Goal: Information Seeking & Learning: Learn about a topic

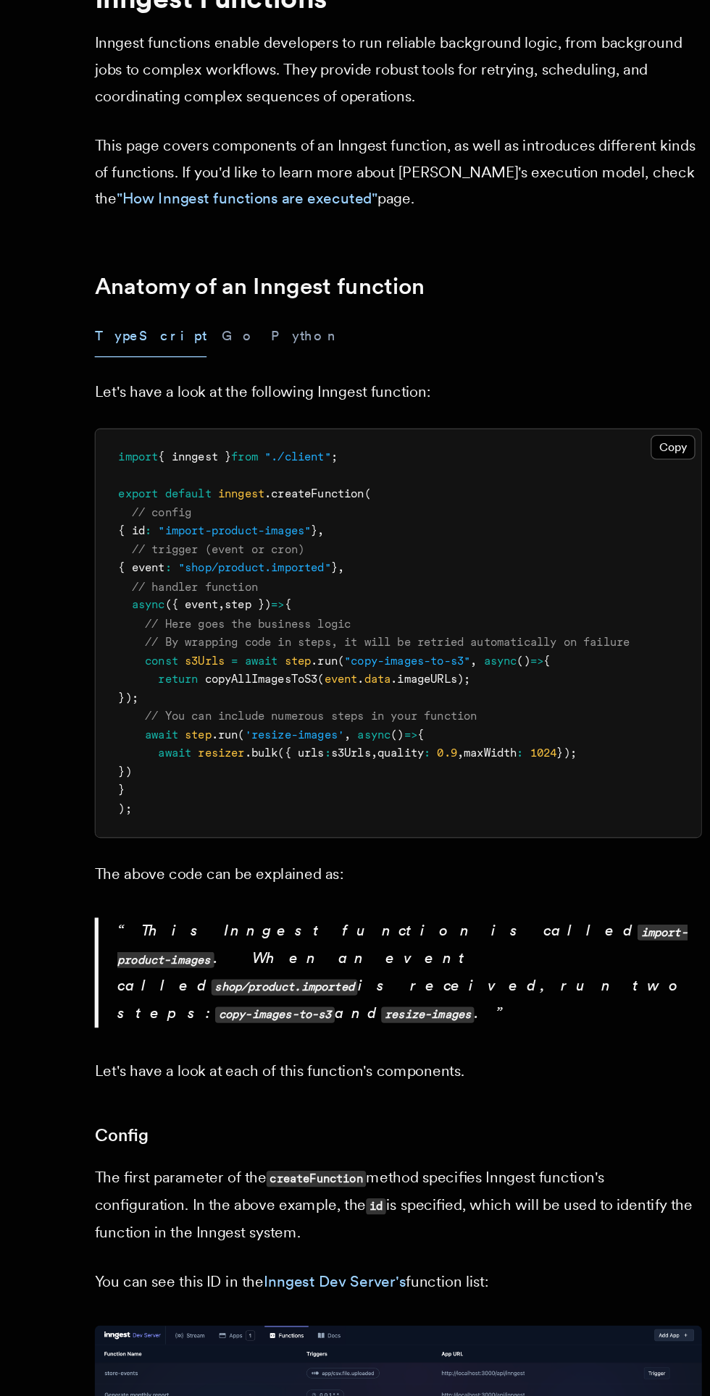
click at [258, 370] on button "Python" at bounding box center [284, 358] width 53 height 33
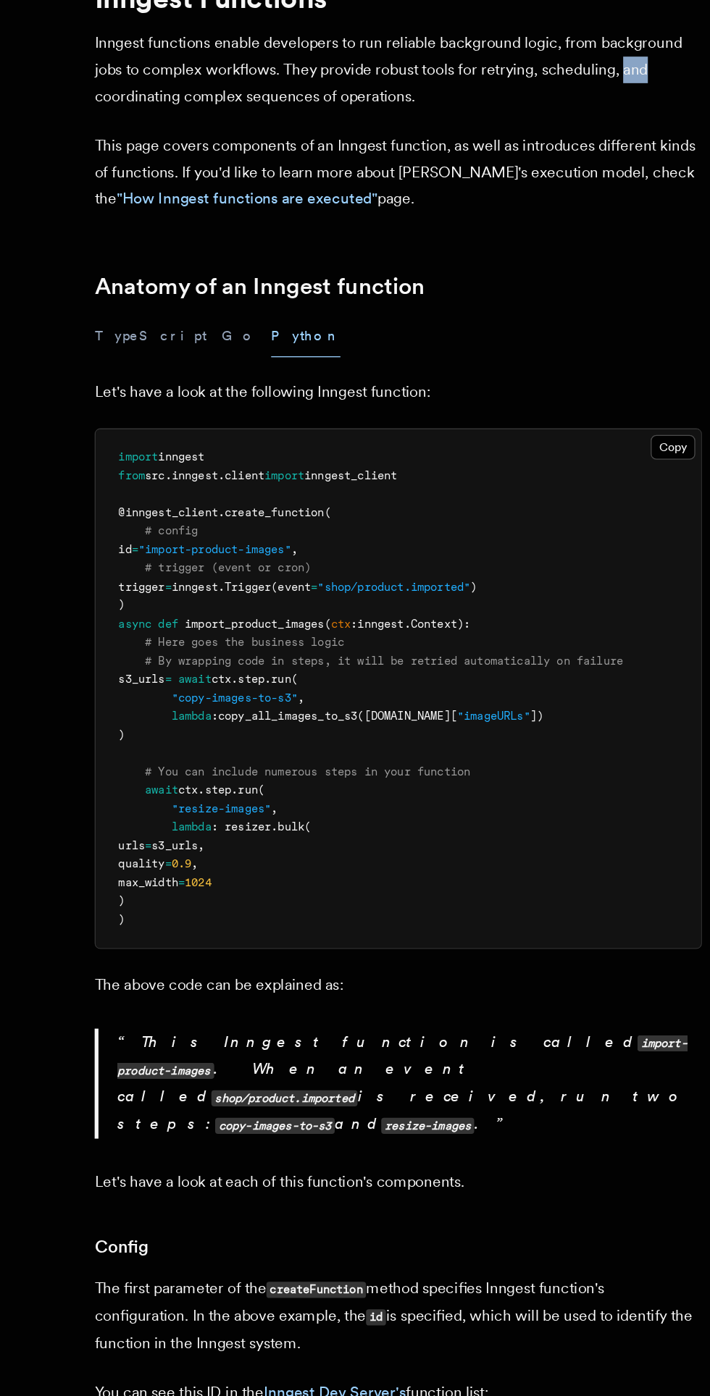
click at [502, 349] on div "TypeScript Go Python" at bounding box center [354, 358] width 463 height 33
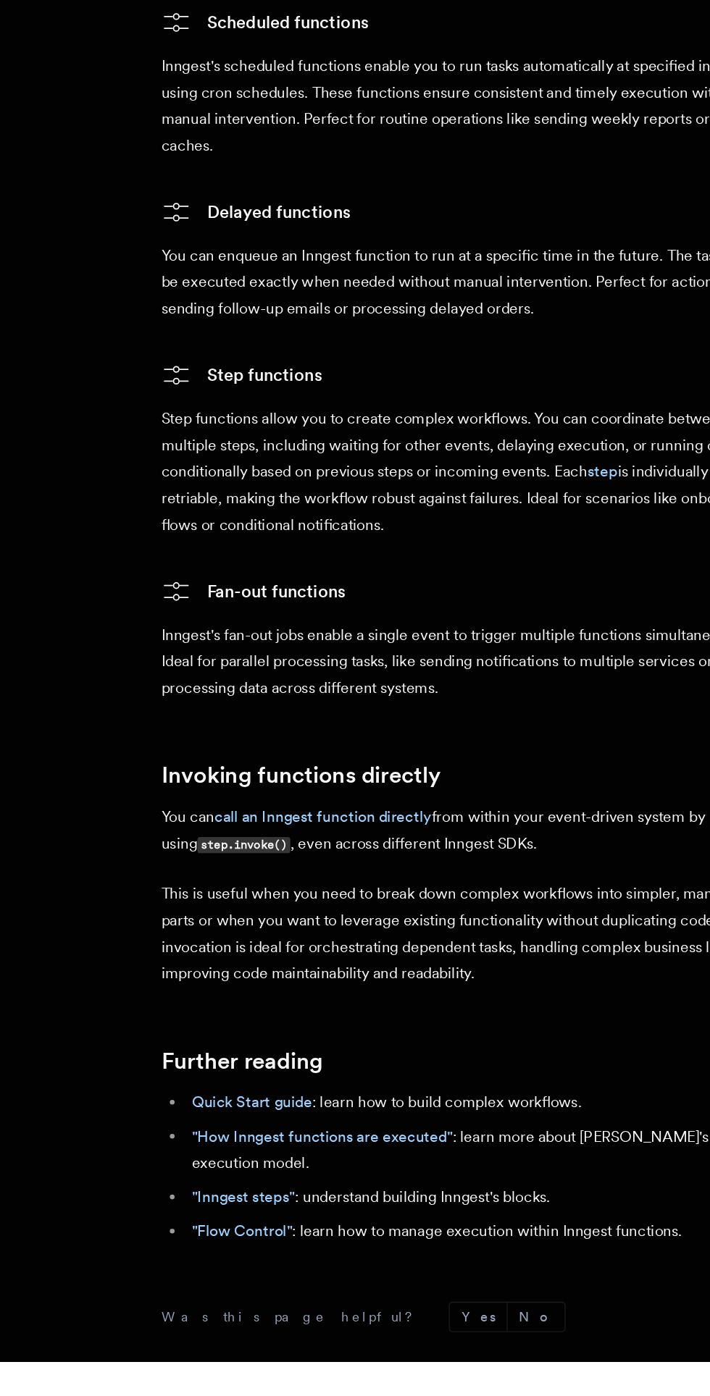
scroll to position [2271, 0]
click at [459, 592] on p "You can enqueue an Inngest function to run at a specific time in the future. Th…" at bounding box center [354, 571] width 463 height 61
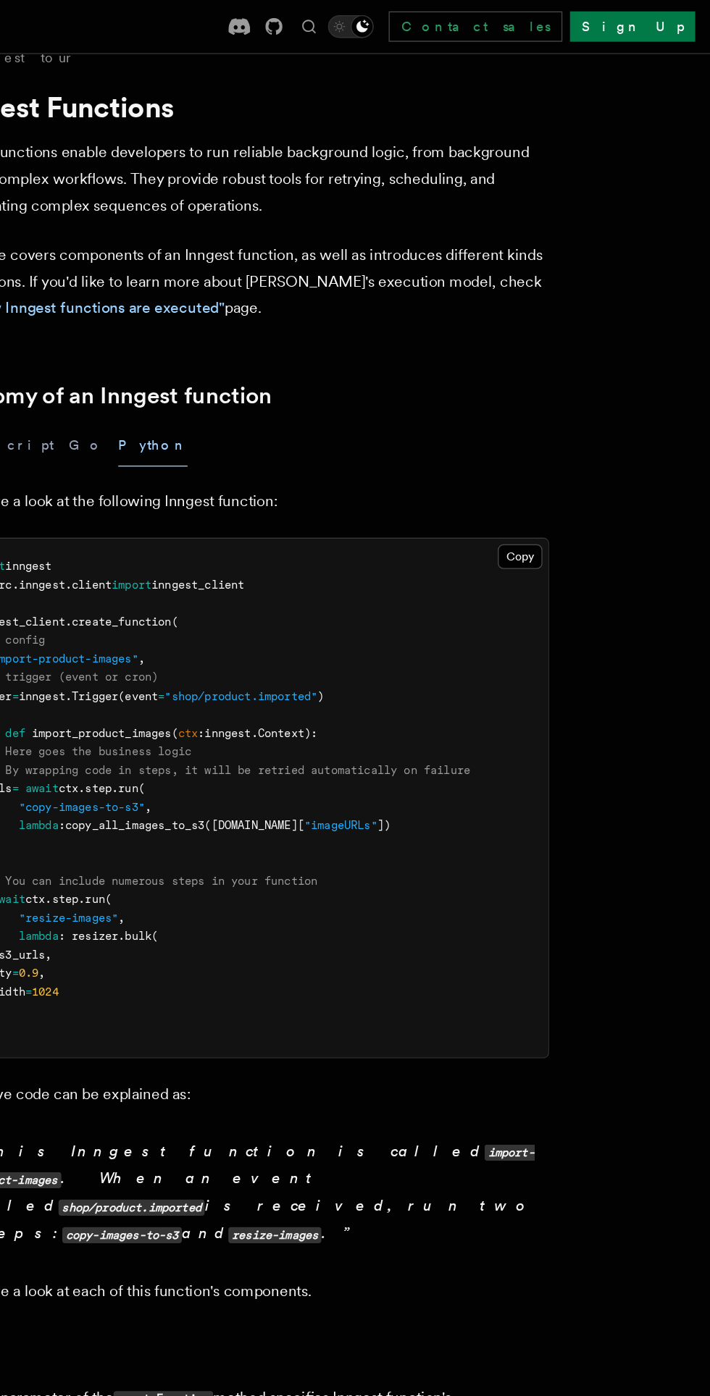
scroll to position [0, 0]
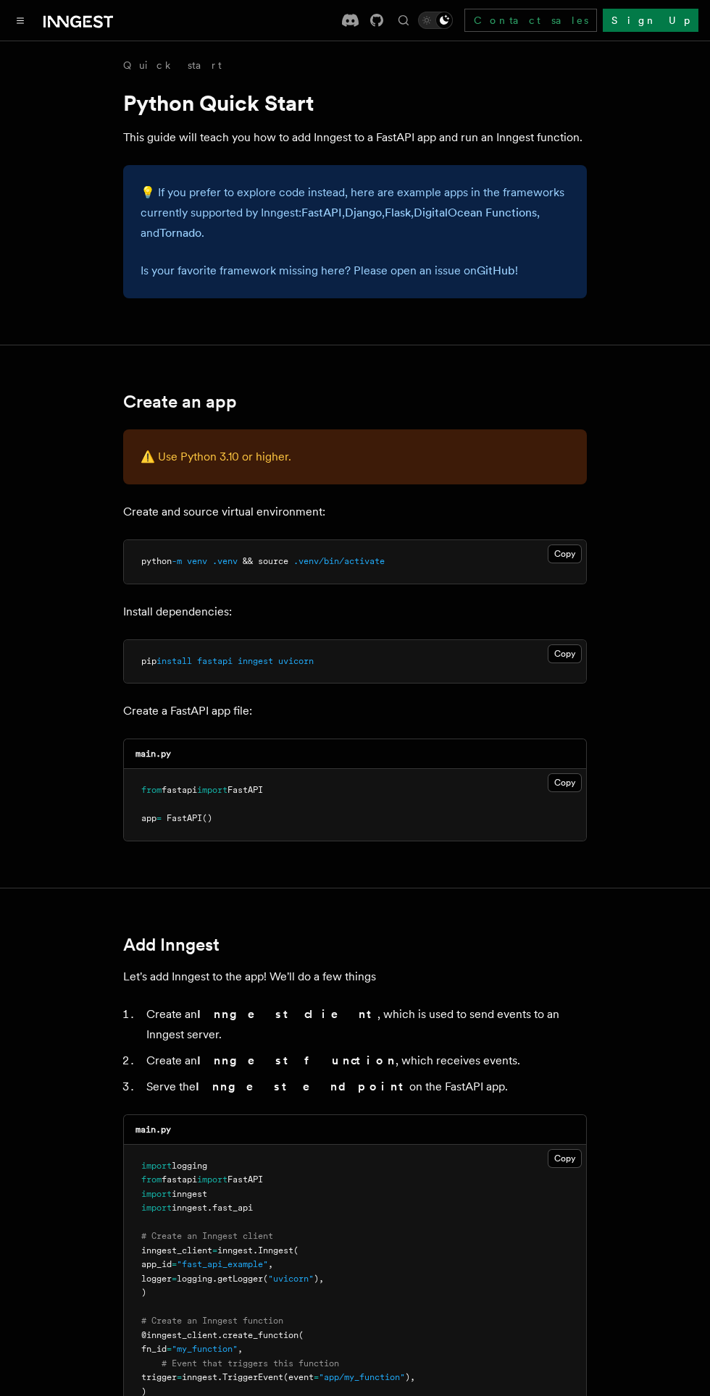
click at [108, 21] on icon at bounding box center [108, 22] width 9 height 12
